Goal: Entertainment & Leisure: Consume media (video, audio)

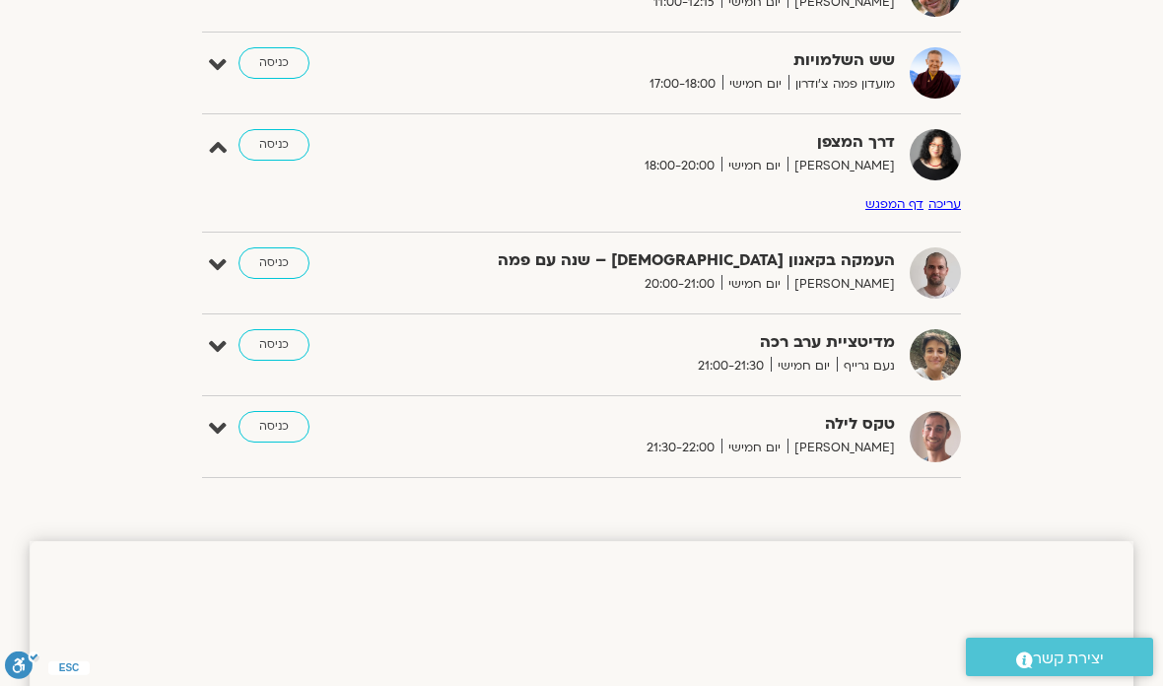
scroll to position [1648, 0]
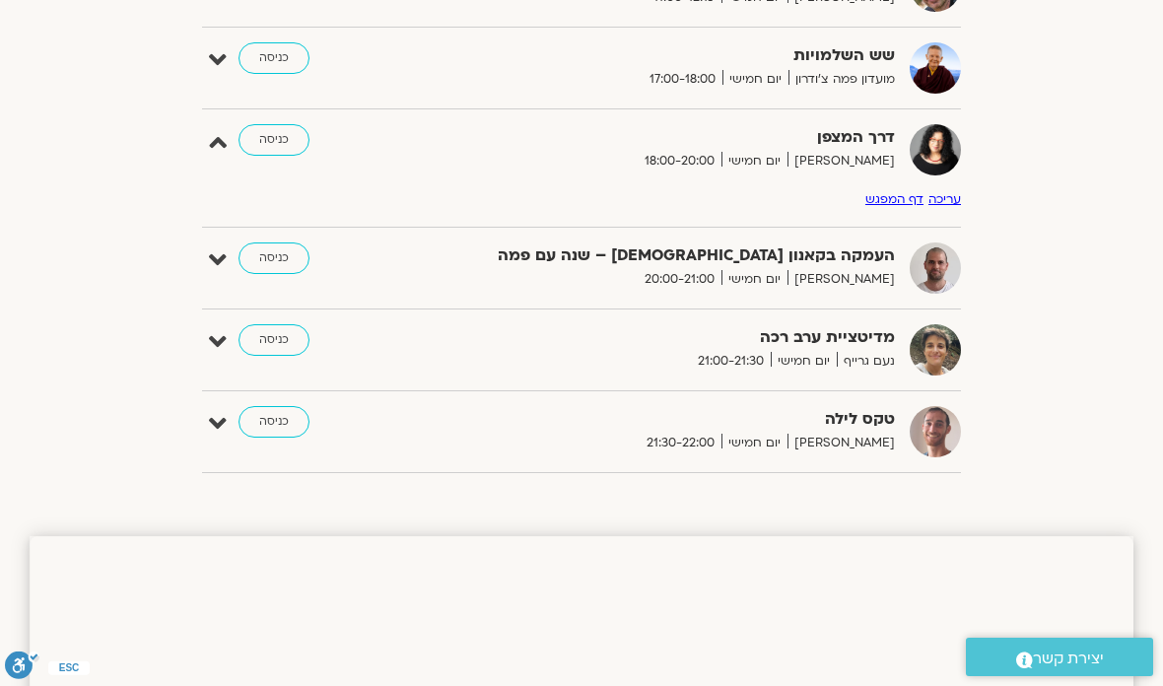
click at [269, 420] on link "כניסה" at bounding box center [274, 422] width 71 height 32
click at [278, 406] on link "כניסה" at bounding box center [274, 422] width 71 height 32
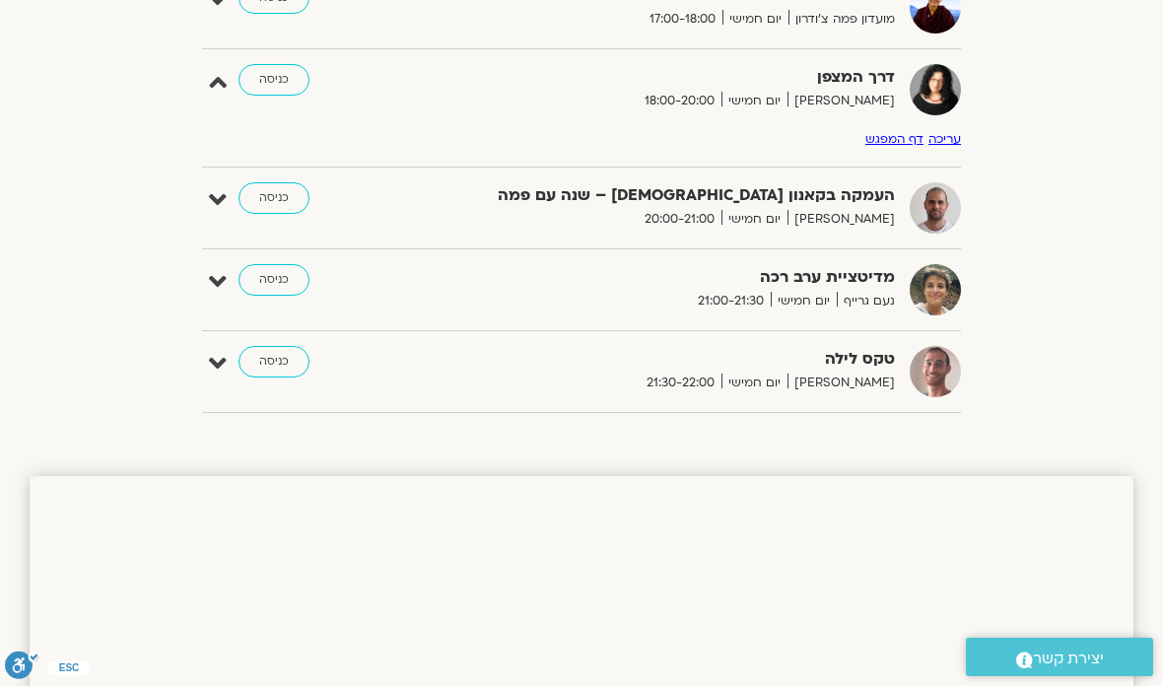
scroll to position [1695, 0]
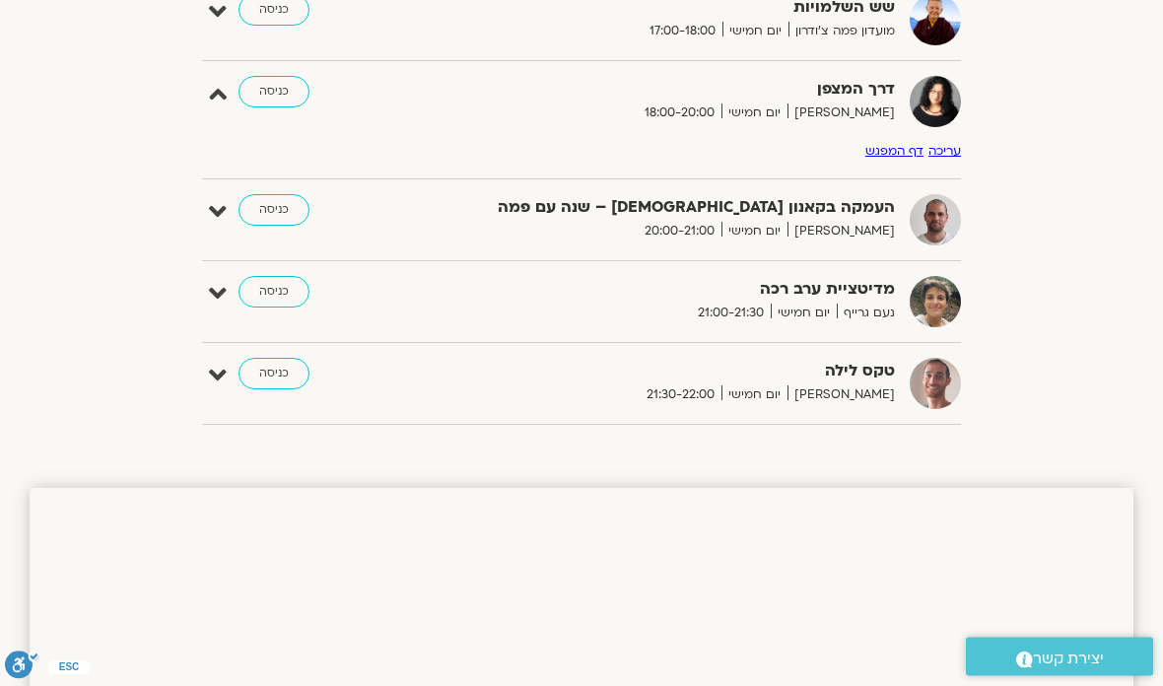
click at [255, 280] on link "כניסה" at bounding box center [274, 293] width 71 height 32
click at [278, 286] on link "כניסה" at bounding box center [274, 293] width 71 height 32
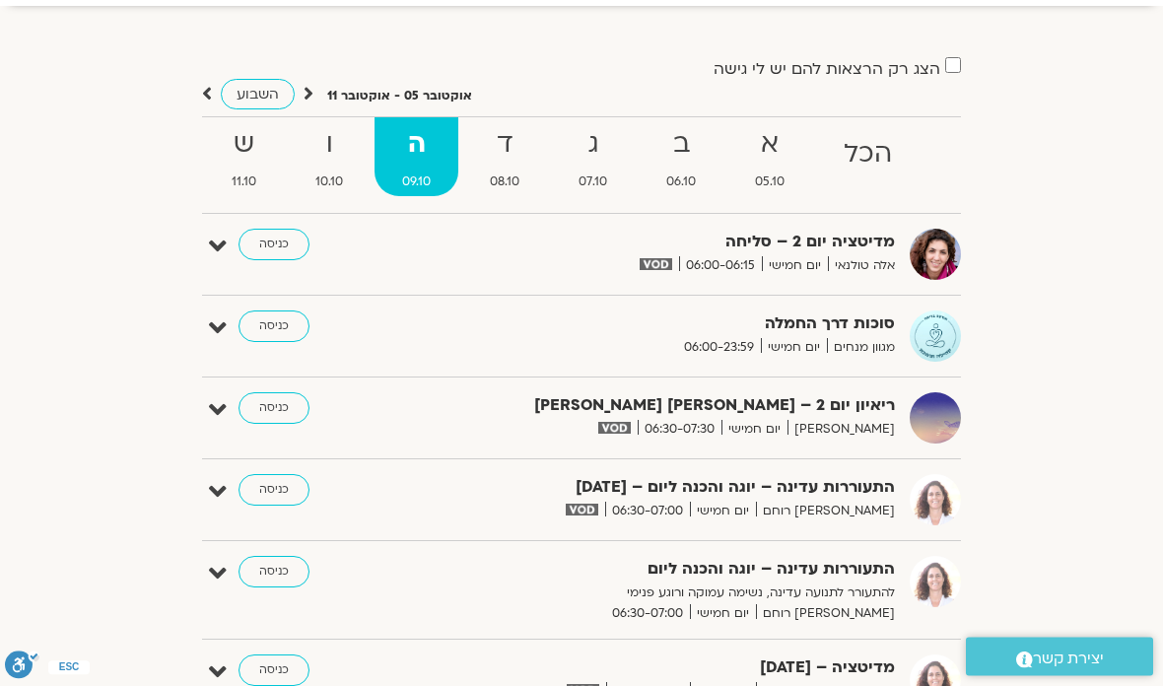
scroll to position [104, 0]
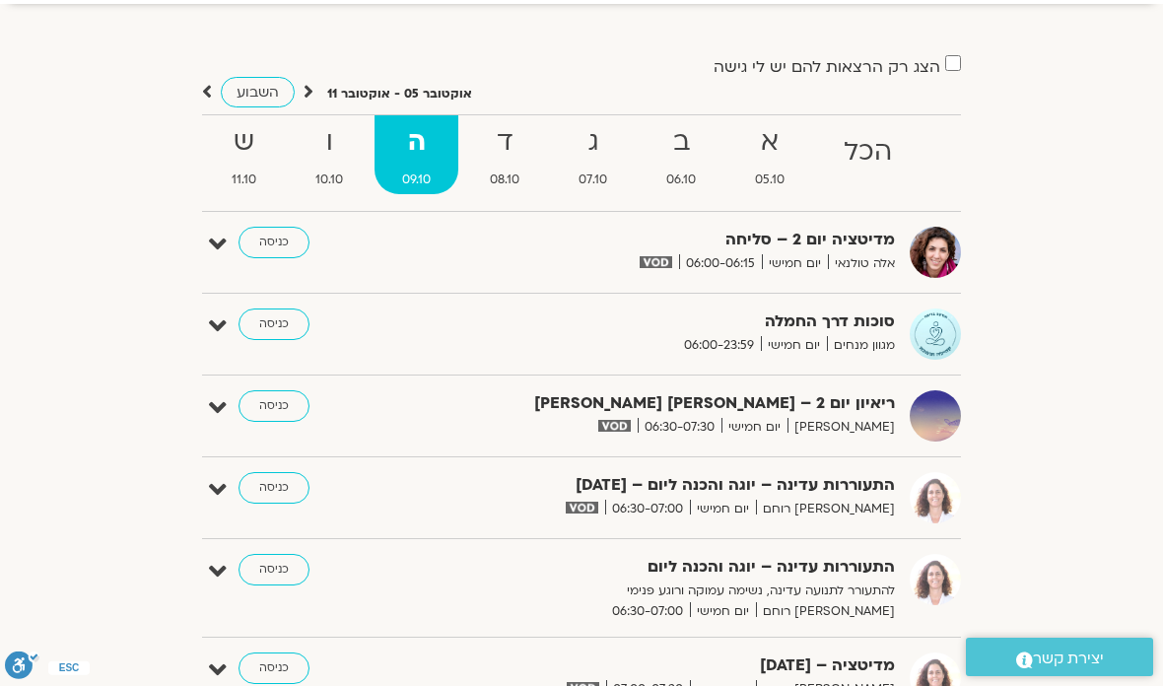
click at [504, 192] on link "ד 08.10" at bounding box center [504, 154] width 85 height 79
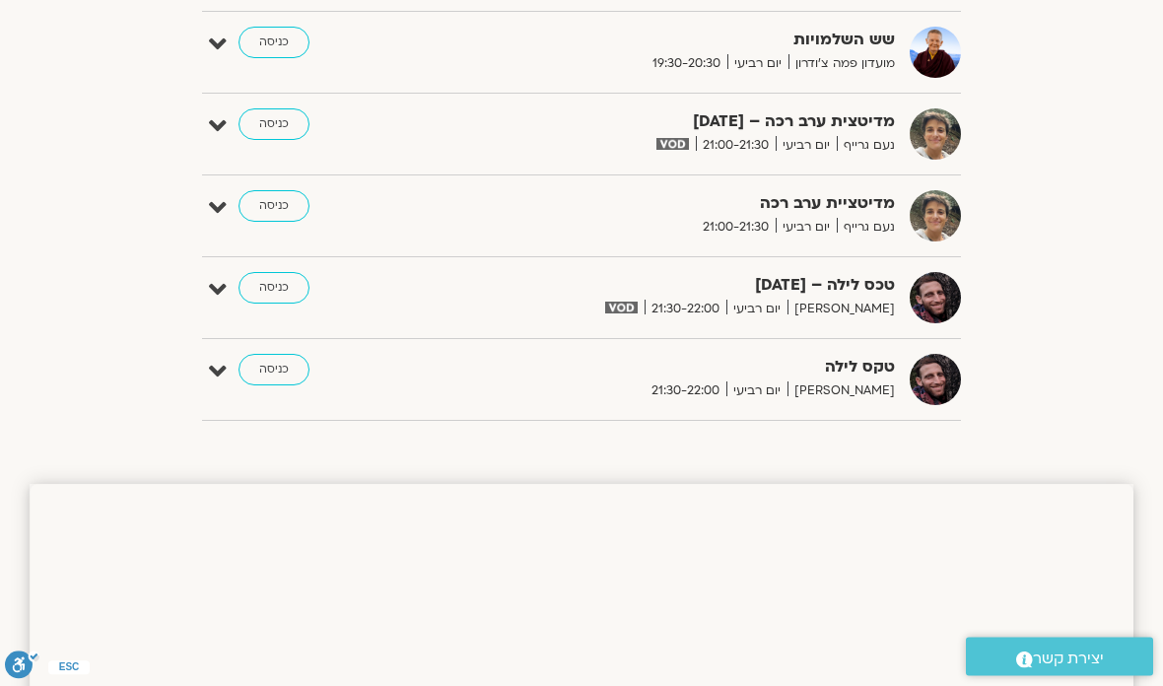
scroll to position [2073, 0]
click at [281, 312] on div "טכס לילה – 8.10.25 בן קמינסקי יום רביעי 21:30-22:00 כניסה" at bounding box center [596, 297] width 729 height 51
click at [290, 292] on link "כניסה" at bounding box center [274, 288] width 71 height 32
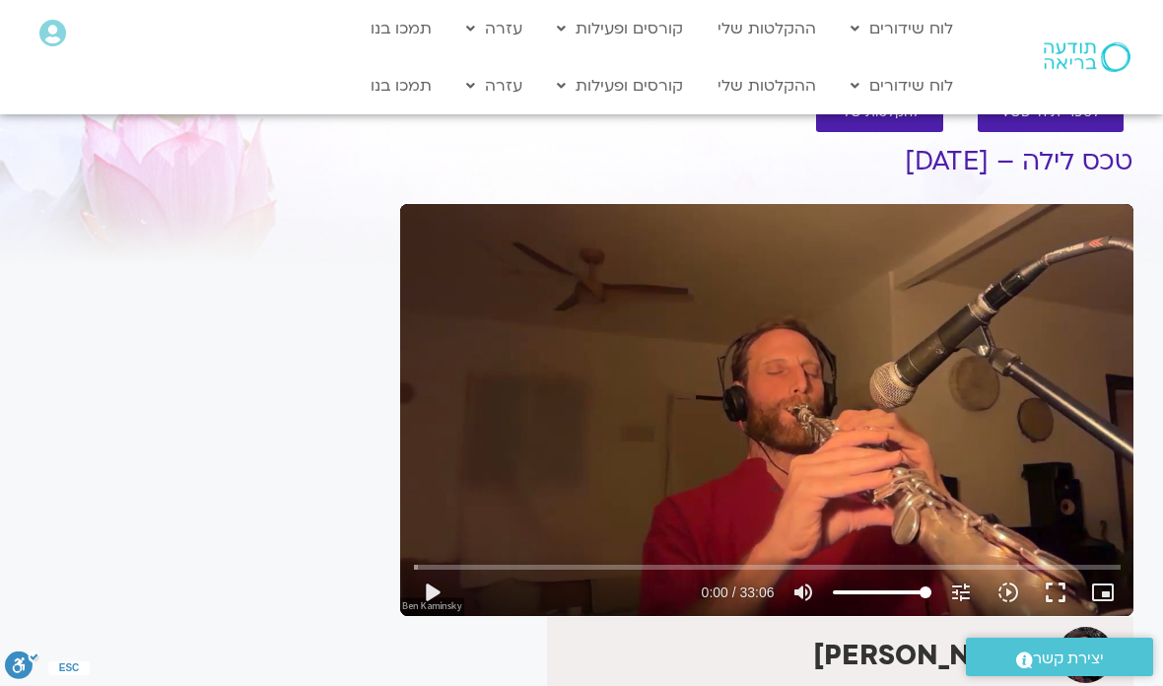
click at [433, 590] on button "play_arrow" at bounding box center [431, 592] width 47 height 47
click at [1073, 591] on button "fullscreen" at bounding box center [1055, 592] width 47 height 47
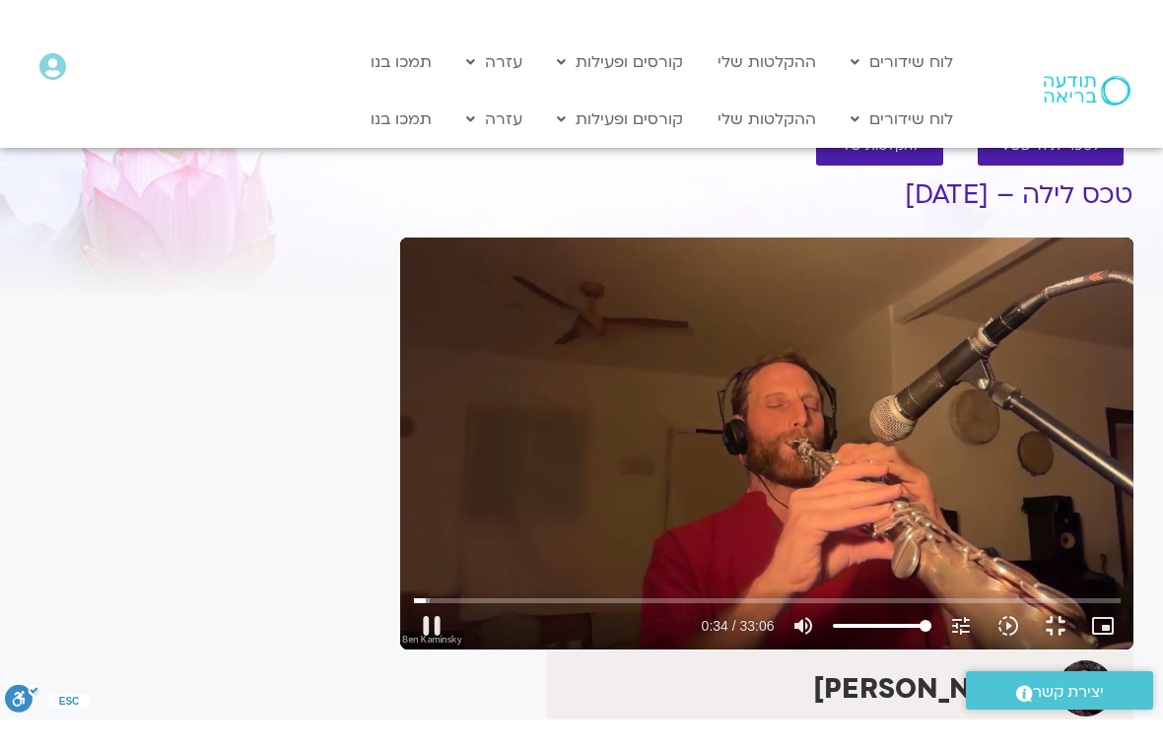
scroll to position [24, 0]
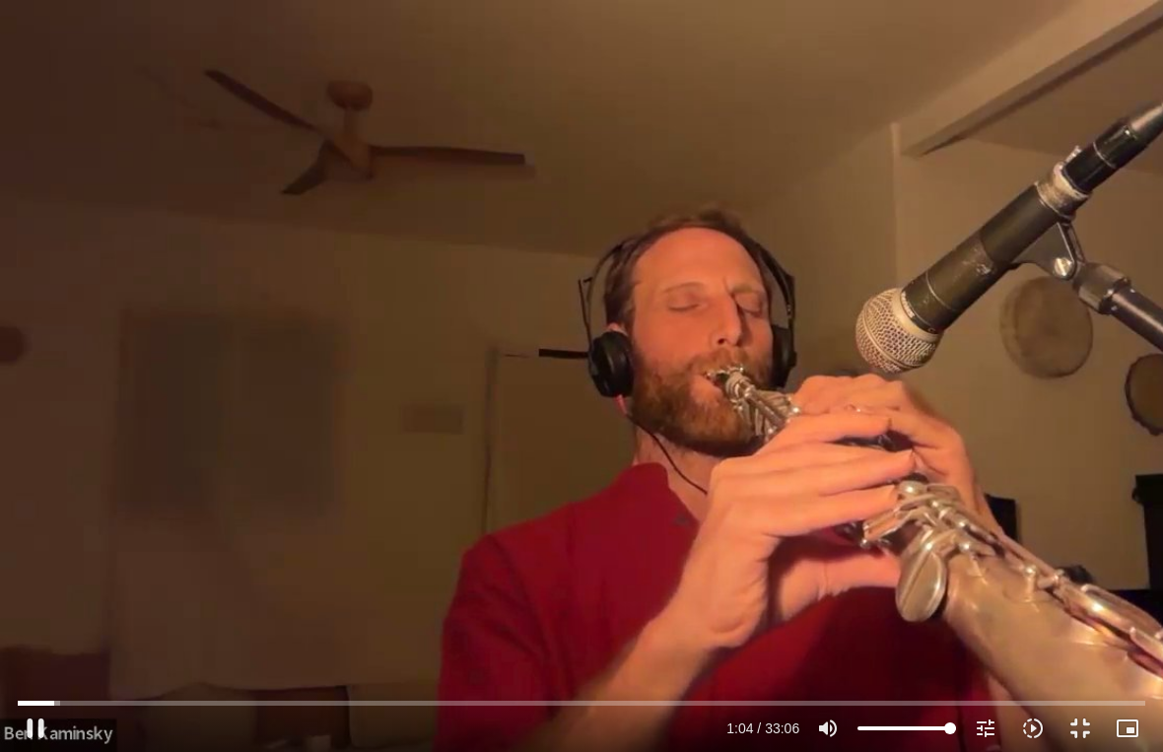
click at [71, 685] on input "Seek" at bounding box center [582, 703] width 1128 height 12
click at [70, 685] on input "Seek" at bounding box center [582, 703] width 1128 height 12
click at [107, 685] on input "Seek" at bounding box center [582, 703] width 1128 height 12
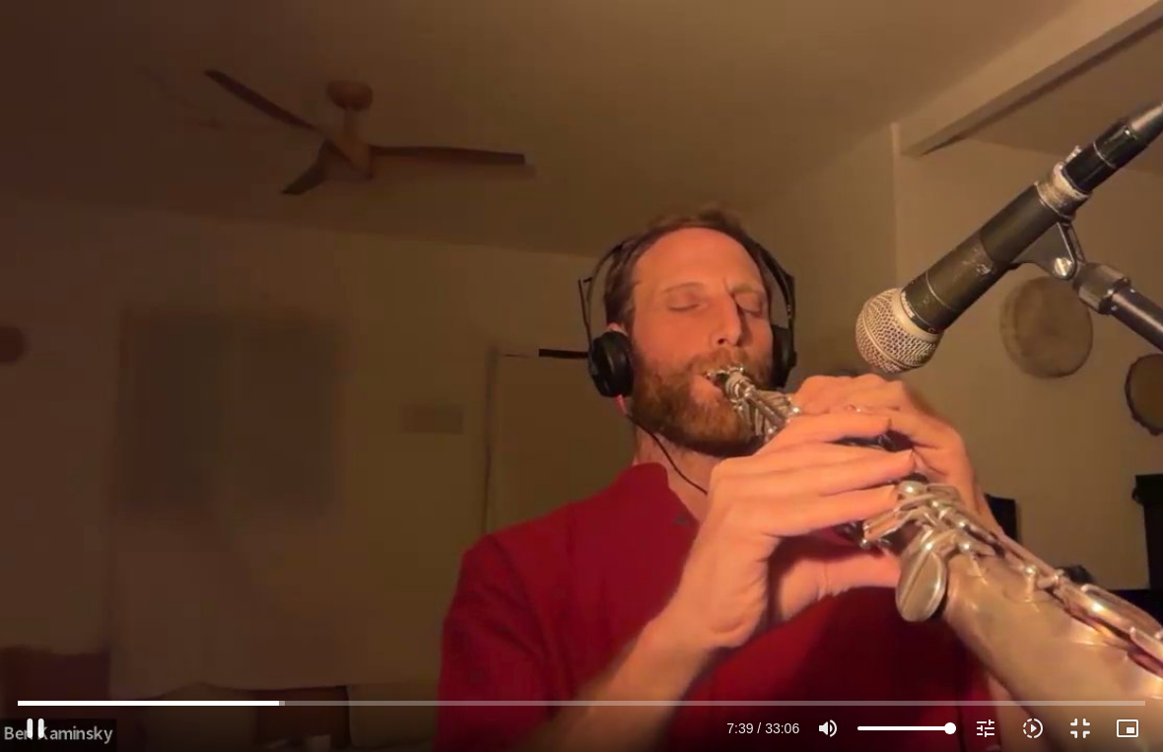
click at [38, 685] on button "pause" at bounding box center [35, 728] width 47 height 47
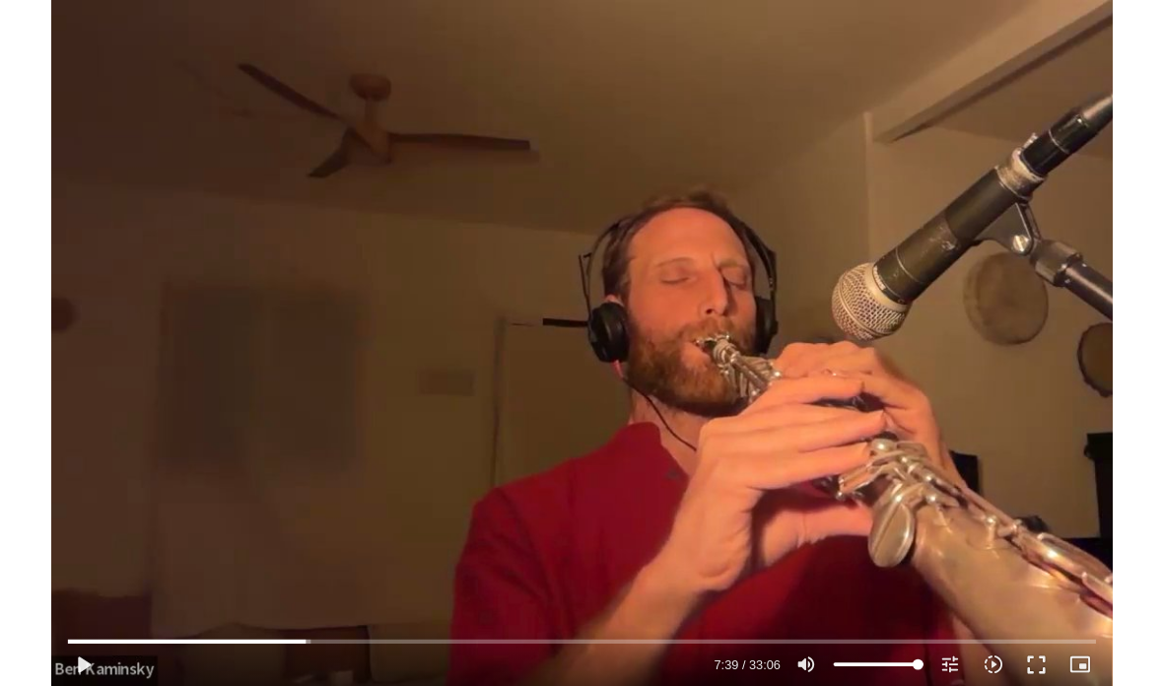
scroll to position [0, 0]
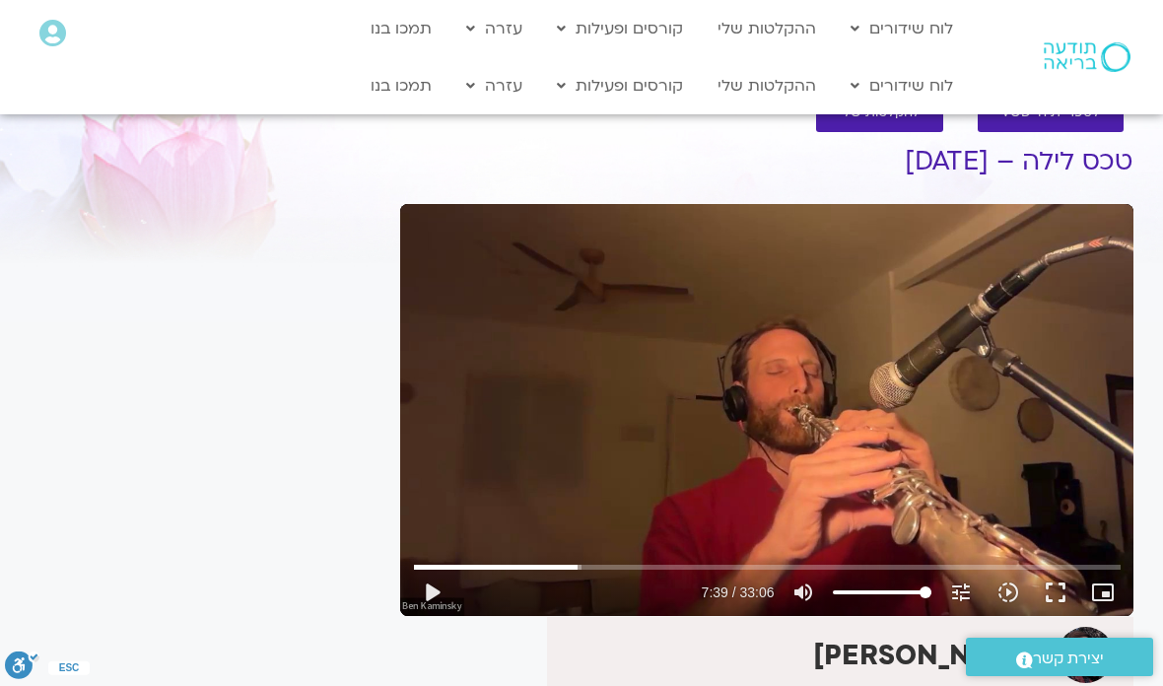
click at [1013, 69] on link "לוח שידורים יומי" at bounding box center [949, 69] width 217 height 45
type input "459.842061425585"
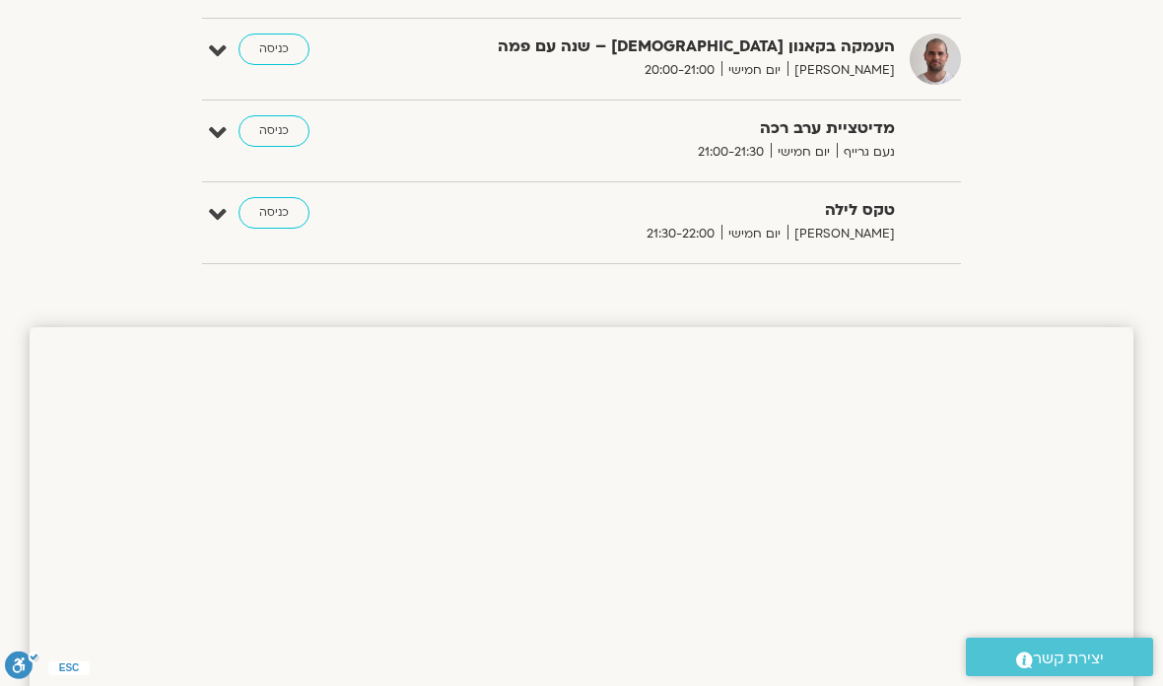
scroll to position [1817, 0]
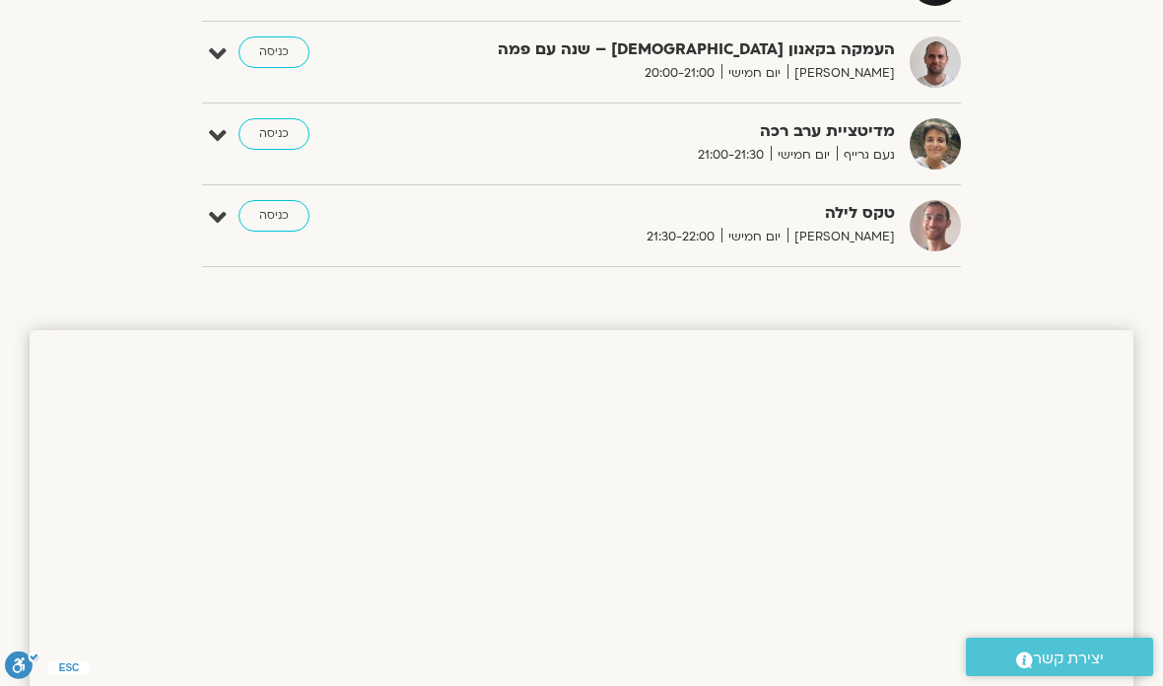
click at [281, 227] on link "כניסה" at bounding box center [274, 216] width 71 height 32
click at [280, 217] on link "כניסה" at bounding box center [274, 216] width 71 height 32
